Goal: Book appointment/travel/reservation

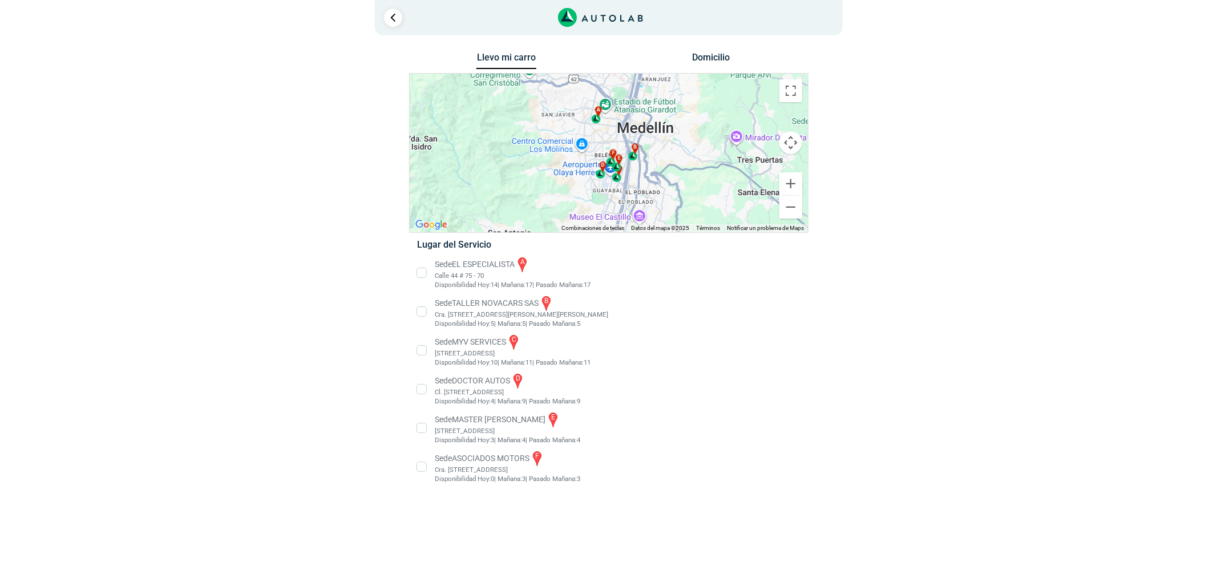
click at [473, 270] on li "Sede EL ESPECIALISTA a Calle 44 # 75 - 70 Disponibilidad [DATE]: 14 | [DATE]: 1…" at bounding box center [608, 273] width 400 height 34
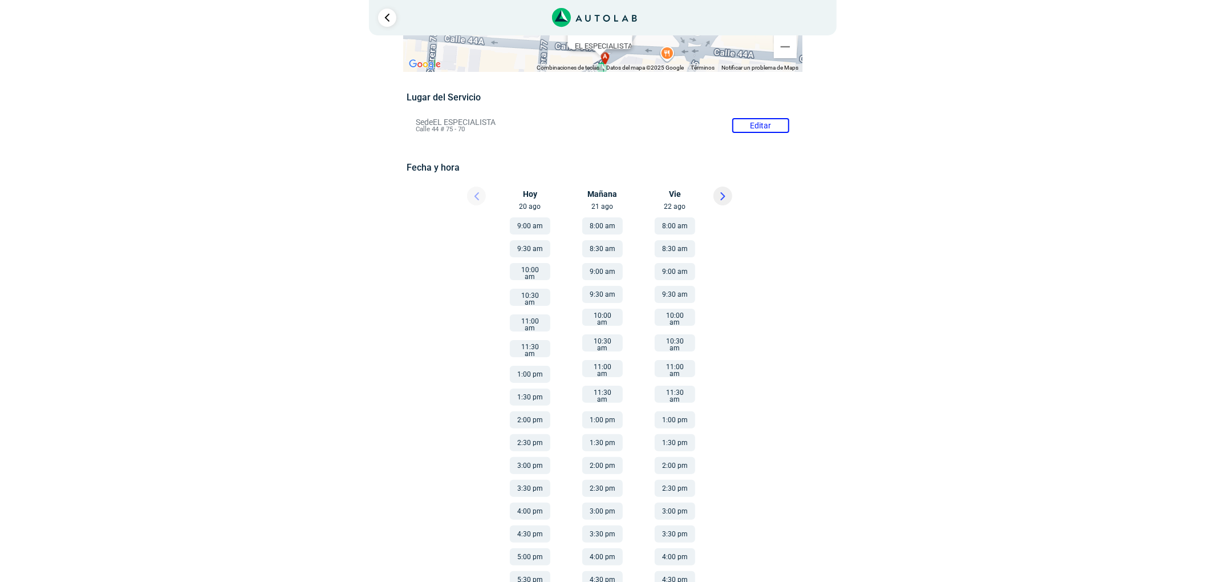
scroll to position [137, 0]
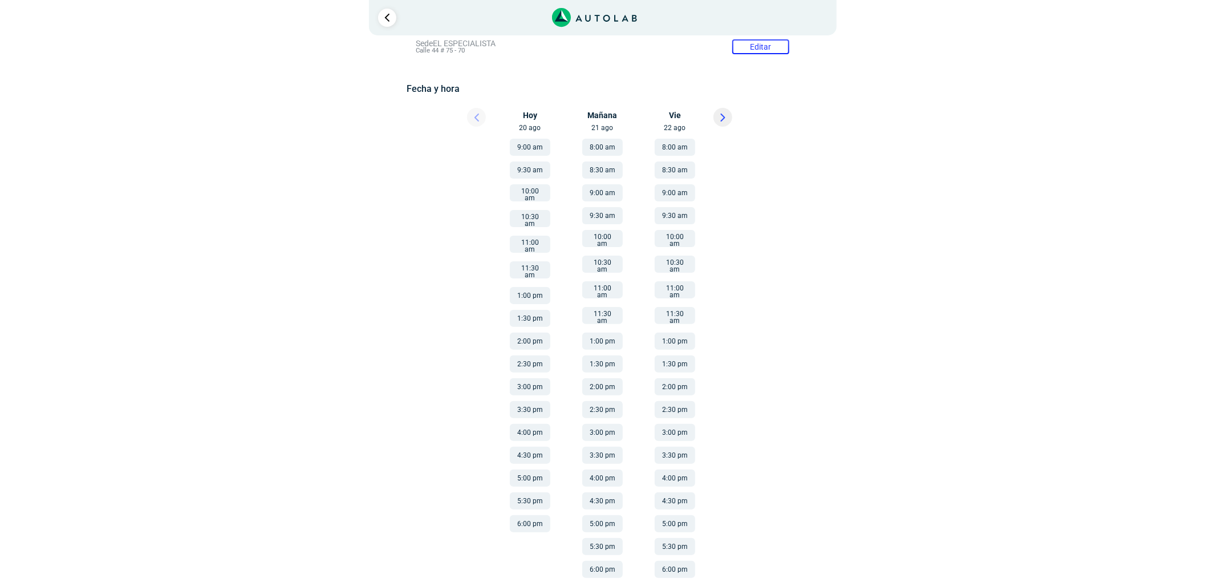
click at [608, 515] on button "5:00 pm" at bounding box center [602, 523] width 41 height 17
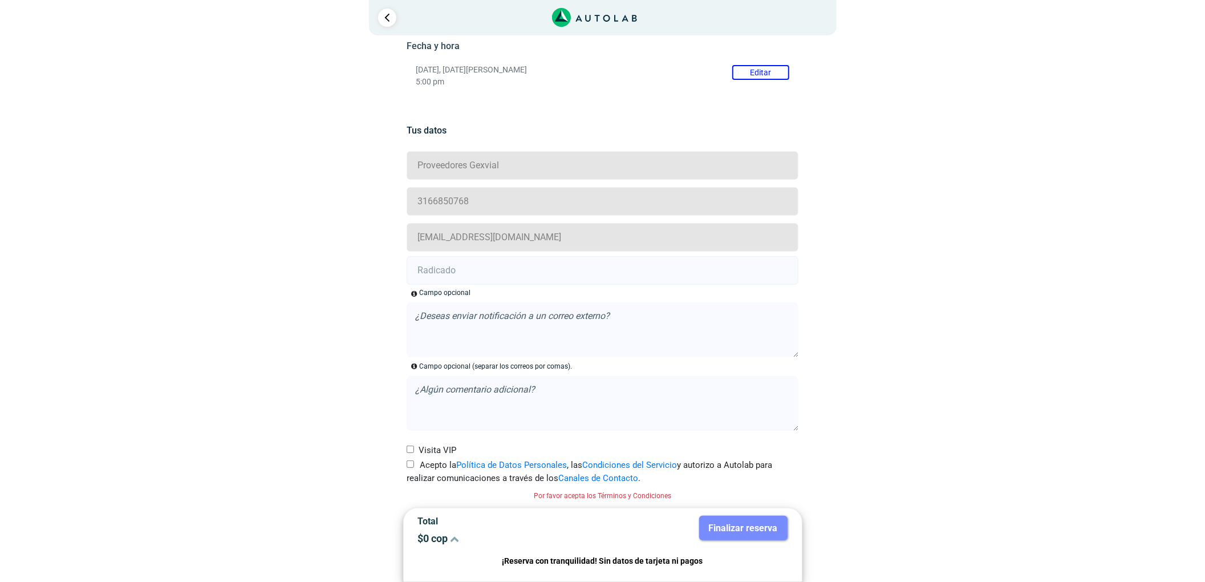
click at [418, 465] on label "Acepto la Política de Datos Personales , las Condiciones del Servicio y autoriz…" at bounding box center [603, 472] width 392 height 26
click at [414, 465] on input "Acepto la Política de Datos Personales , las Condiciones del Servicio y autoriz…" at bounding box center [410, 463] width 7 height 7
checkbox input "true"
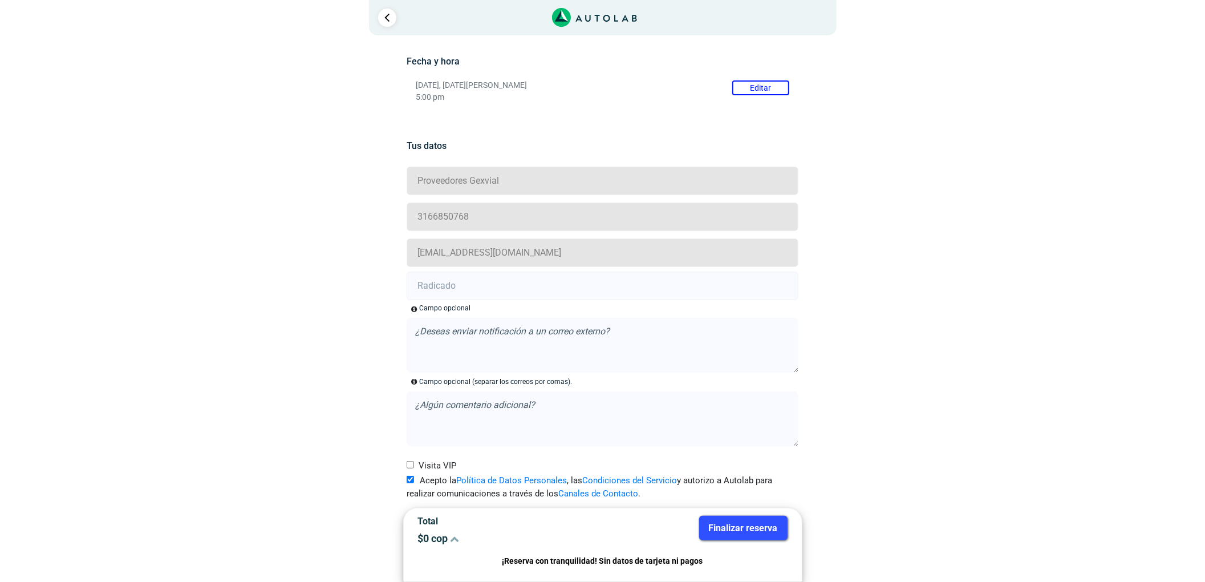
scroll to position [165, 0]
click at [466, 294] on input "text" at bounding box center [603, 286] width 392 height 29
click at [464, 288] on input "text" at bounding box center [603, 286] width 392 height 29
paste input "20906066"
type input "20906066"
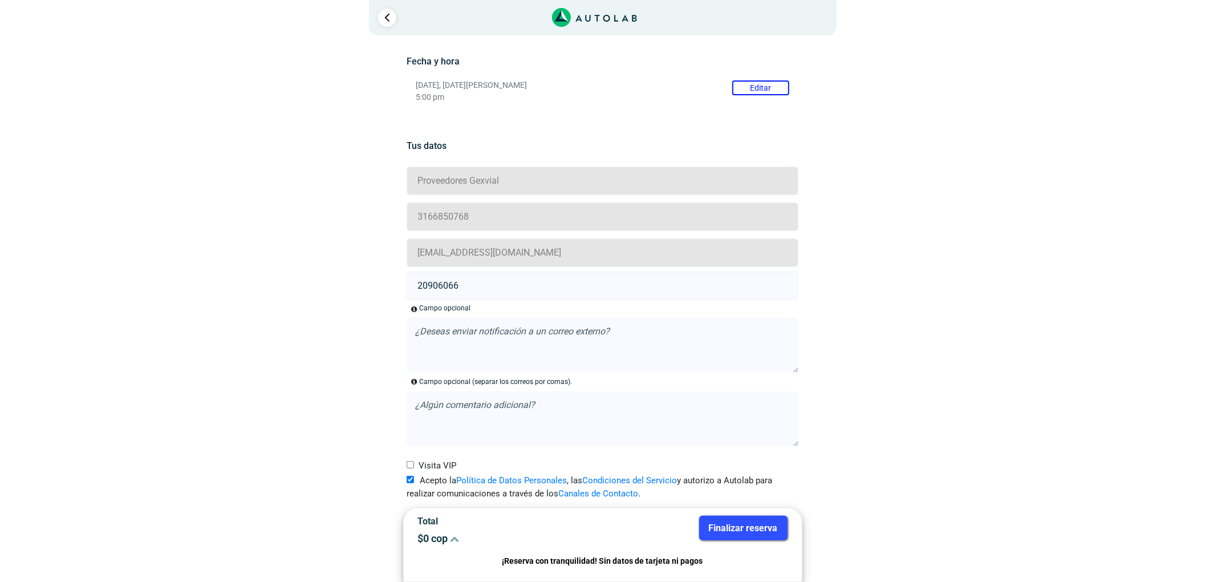
click at [742, 526] on button "Finalizar reserva" at bounding box center [743, 528] width 88 height 25
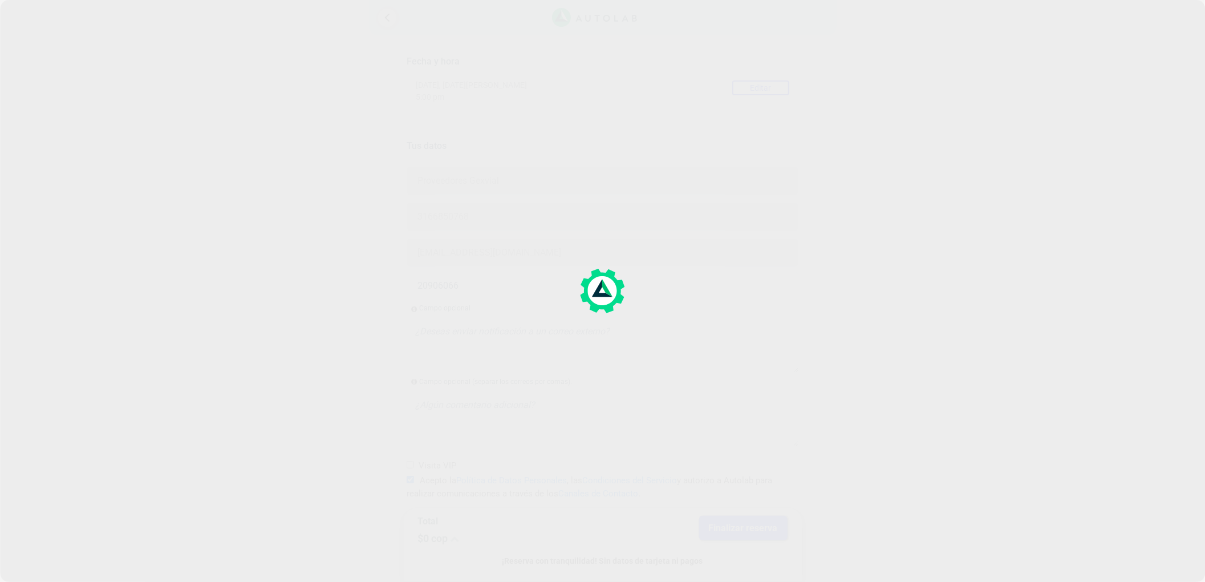
scroll to position [0, 0]
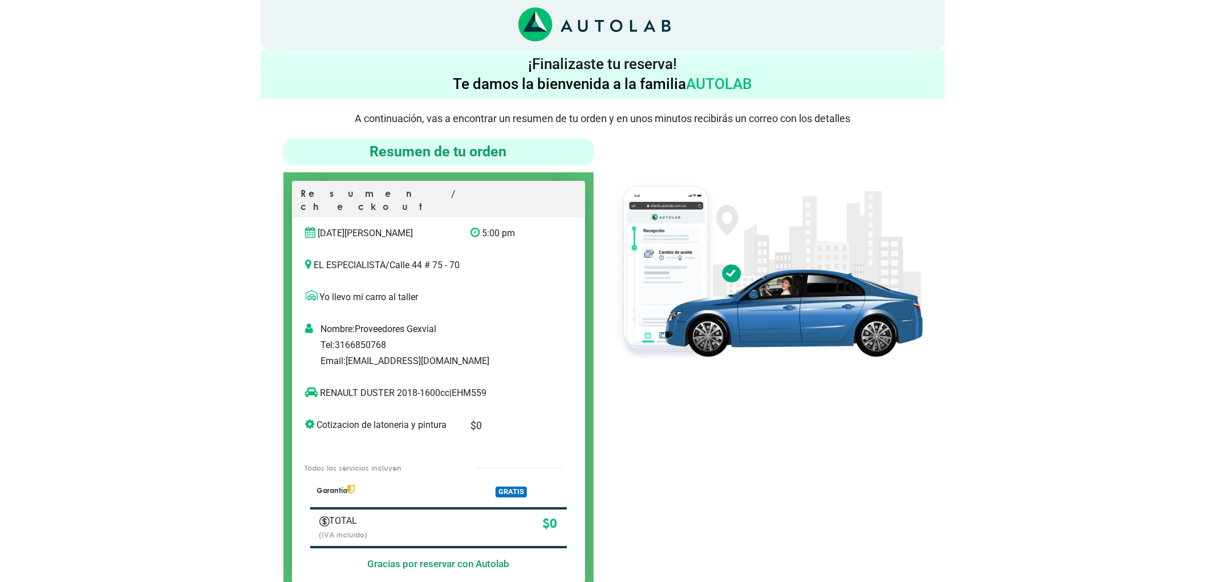
click at [466, 386] on p "RENAULT DUSTER 2018-1600cc | EHM559" at bounding box center [427, 393] width 242 height 14
click at [468, 386] on p "RENAULT DUSTER 2018-1600cc | EHM559" at bounding box center [427, 393] width 242 height 14
copy p "EHM559"
drag, startPoint x: 393, startPoint y: 378, endPoint x: 318, endPoint y: 383, distance: 74.9
click at [318, 386] on p "RENAULT DUSTER 2018-1600cc | EHM559" at bounding box center [427, 393] width 242 height 14
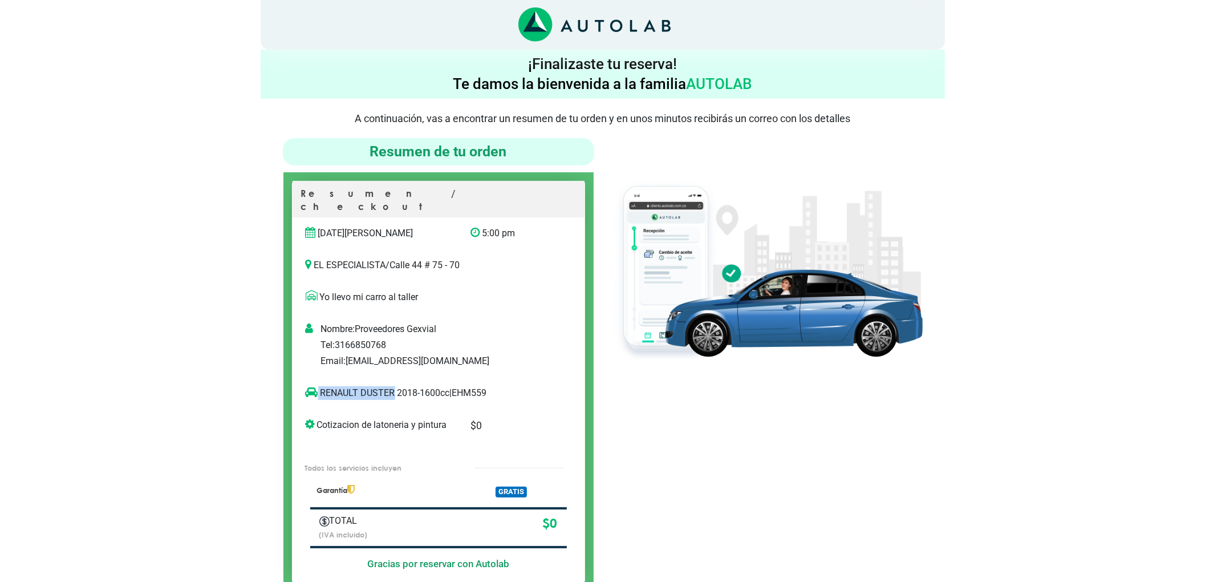
copy p "RENAULT DUSTER"
click at [743, 356] on img at bounding box center [766, 270] width 311 height 185
click at [834, 449] on div at bounding box center [767, 364] width 329 height 453
